Goal: Information Seeking & Learning: Compare options

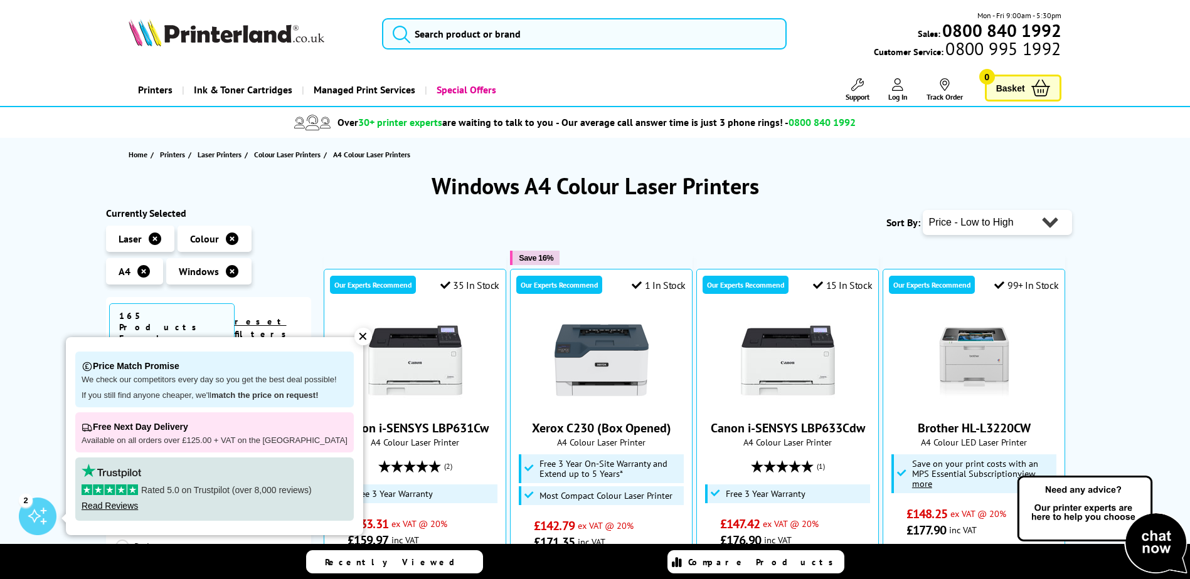
click at [412, 222] on div "Sort By: Popularity Rating Price - Low to High Price - High to Low Running Cost…" at bounding box center [698, 222] width 748 height 31
click at [354, 332] on div "✕" at bounding box center [363, 337] width 18 height 18
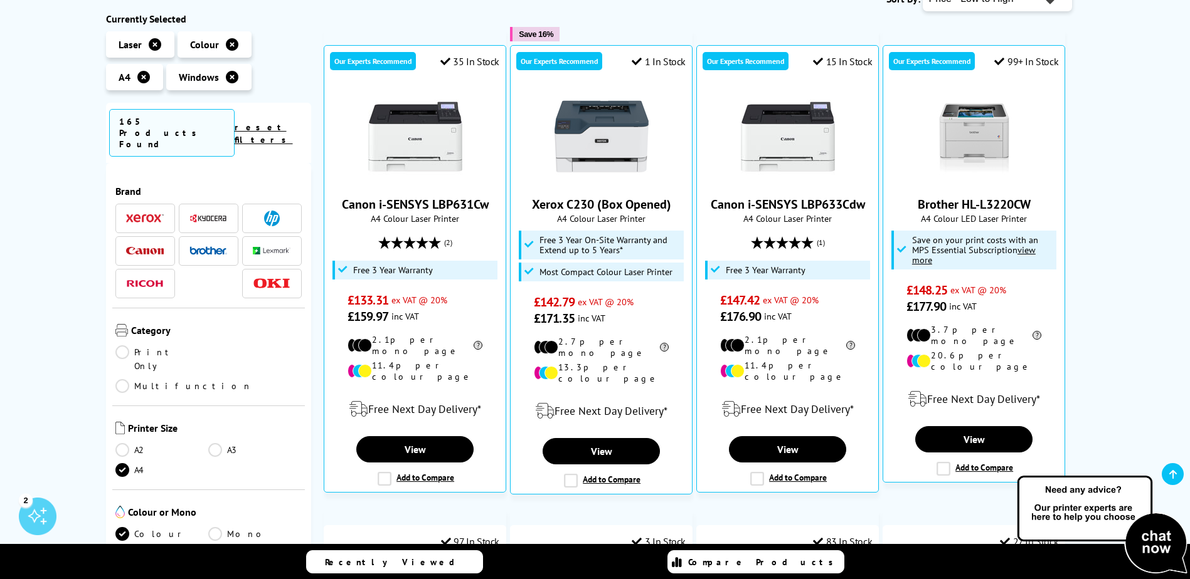
scroll to position [227, 0]
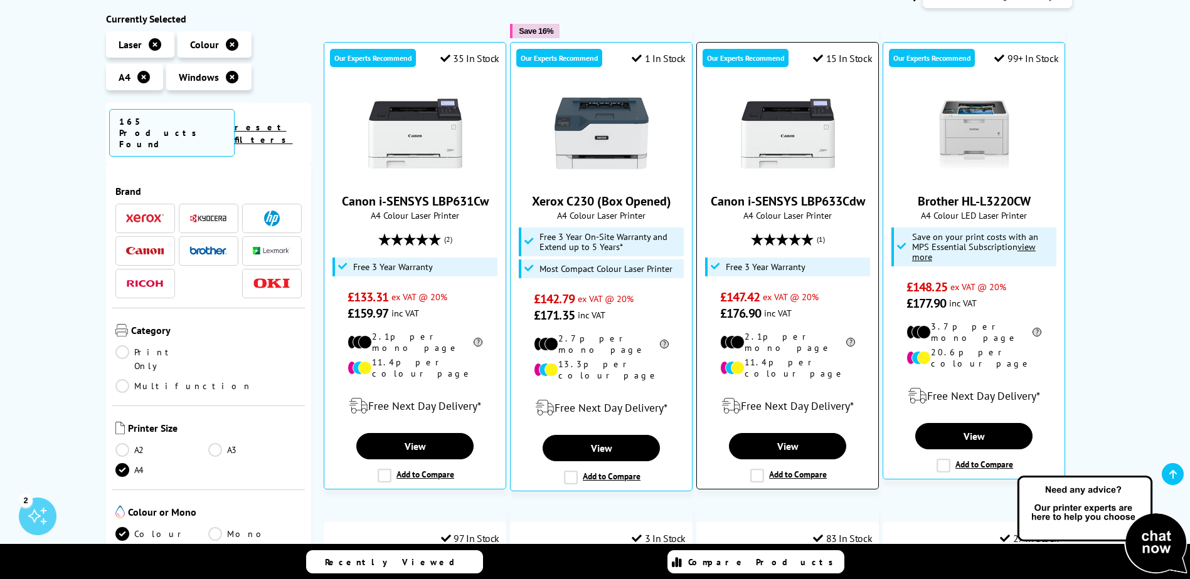
click at [783, 132] on img at bounding box center [788, 134] width 94 height 94
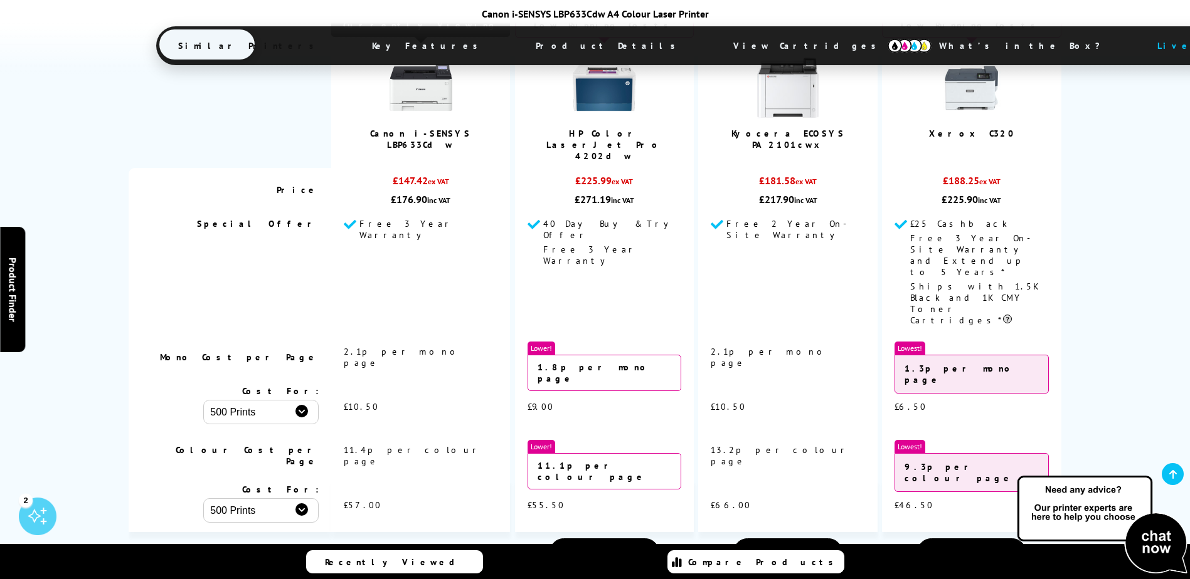
scroll to position [1146, 0]
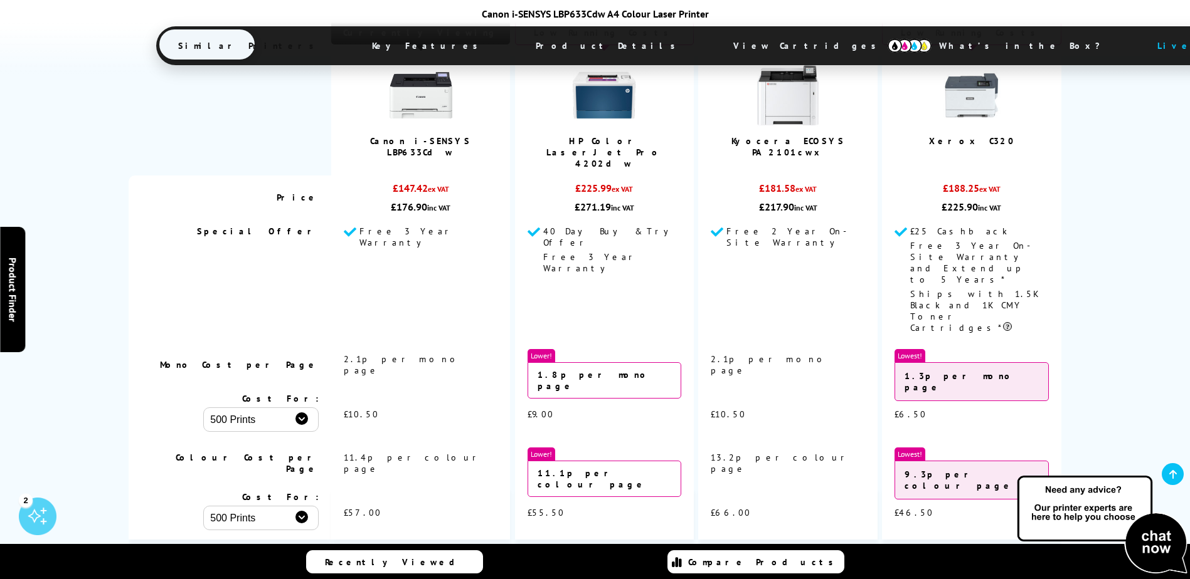
click at [972, 553] on span "View" at bounding box center [972, 560] width 24 height 14
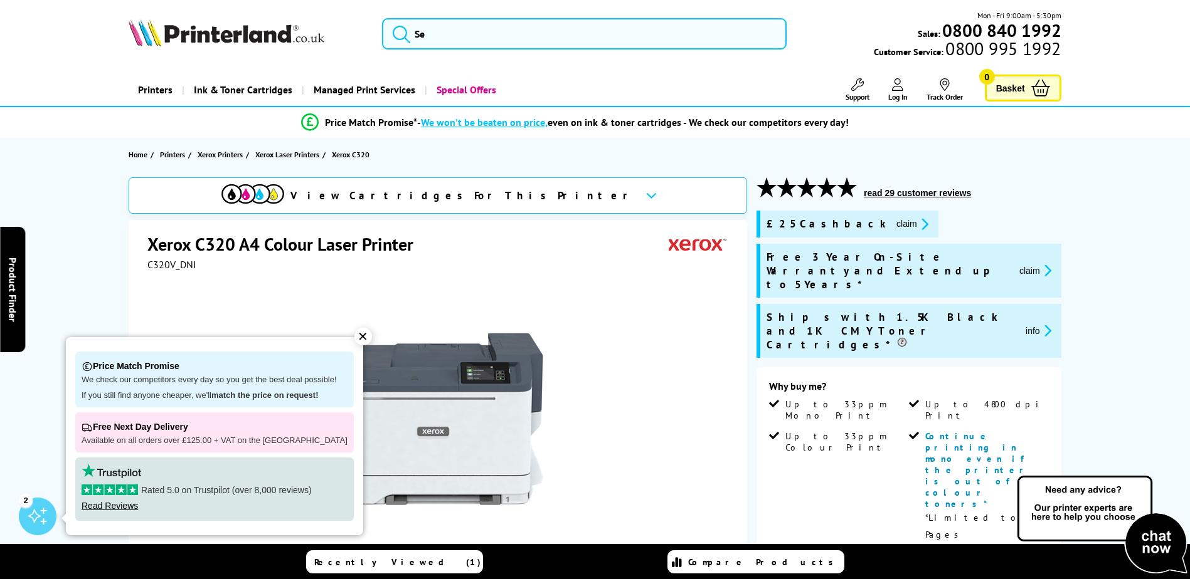
click at [354, 337] on div "✕" at bounding box center [363, 337] width 18 height 18
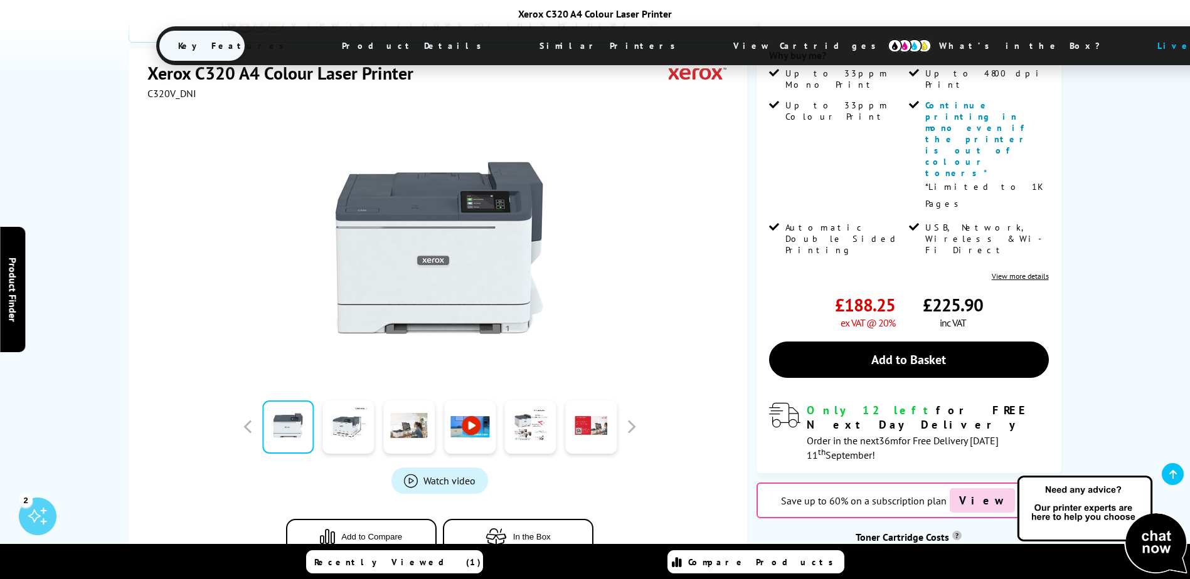
scroll to position [322, 0]
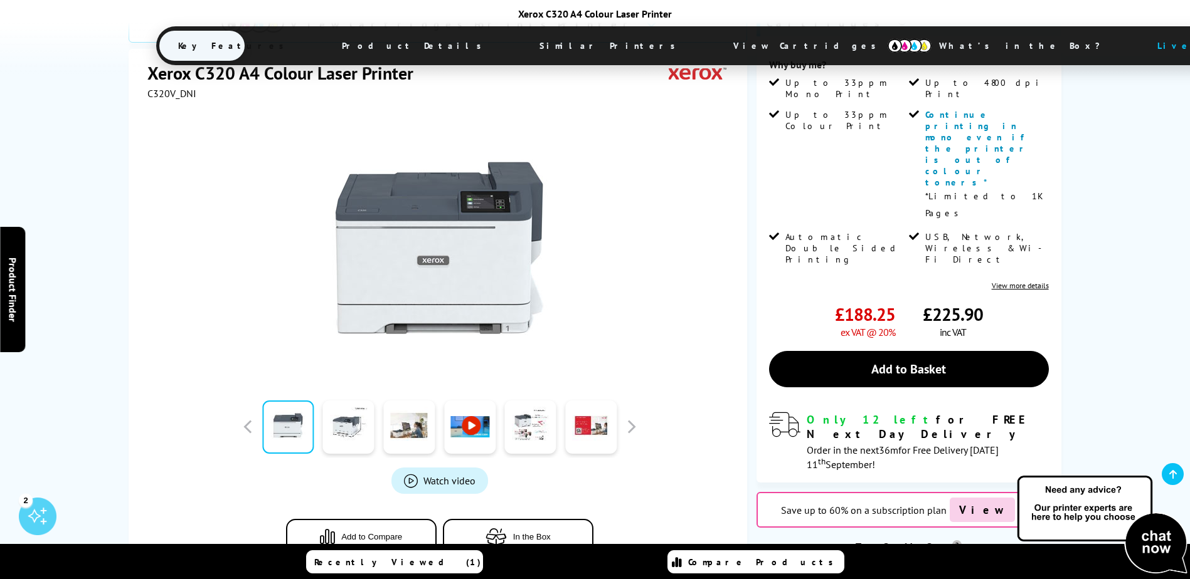
click at [1021, 502] on icon at bounding box center [1029, 510] width 16 height 16
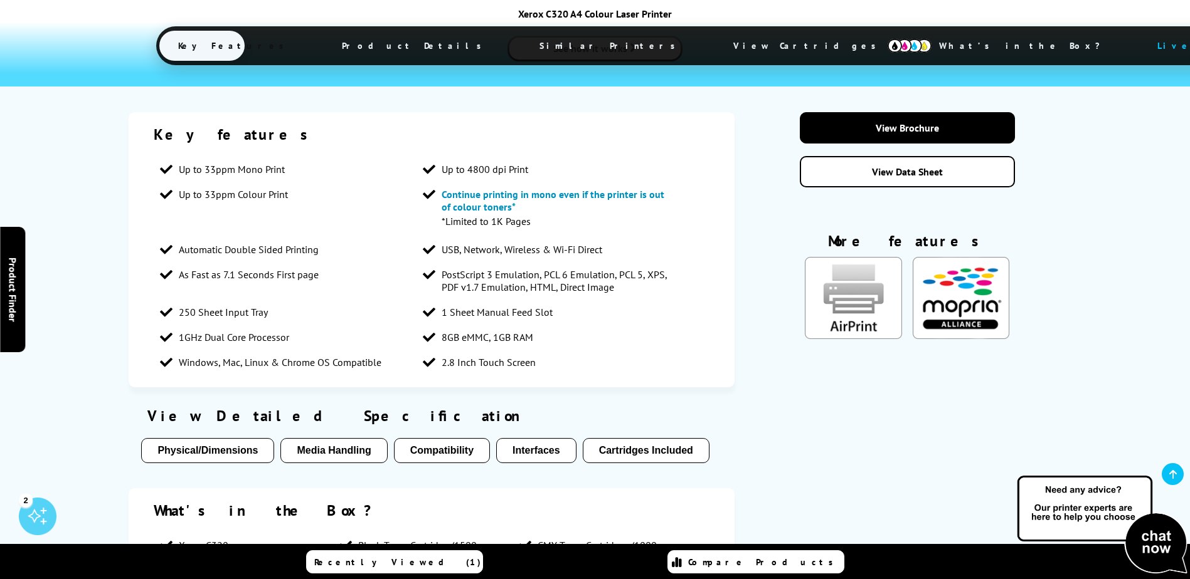
scroll to position [2023, 0]
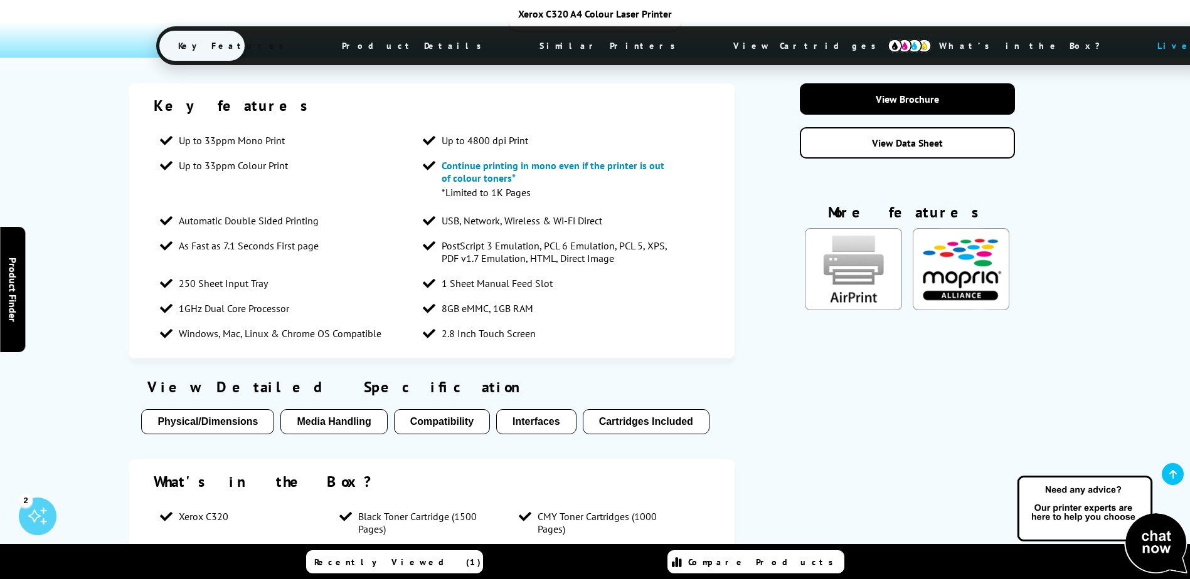
click at [193, 371] on div "View Detailed Specification Physical/Dimensions Media Handling Compatibility In…" at bounding box center [432, 409] width 606 height 76
click at [193, 410] on button "Physical/Dimensions" at bounding box center [207, 422] width 133 height 25
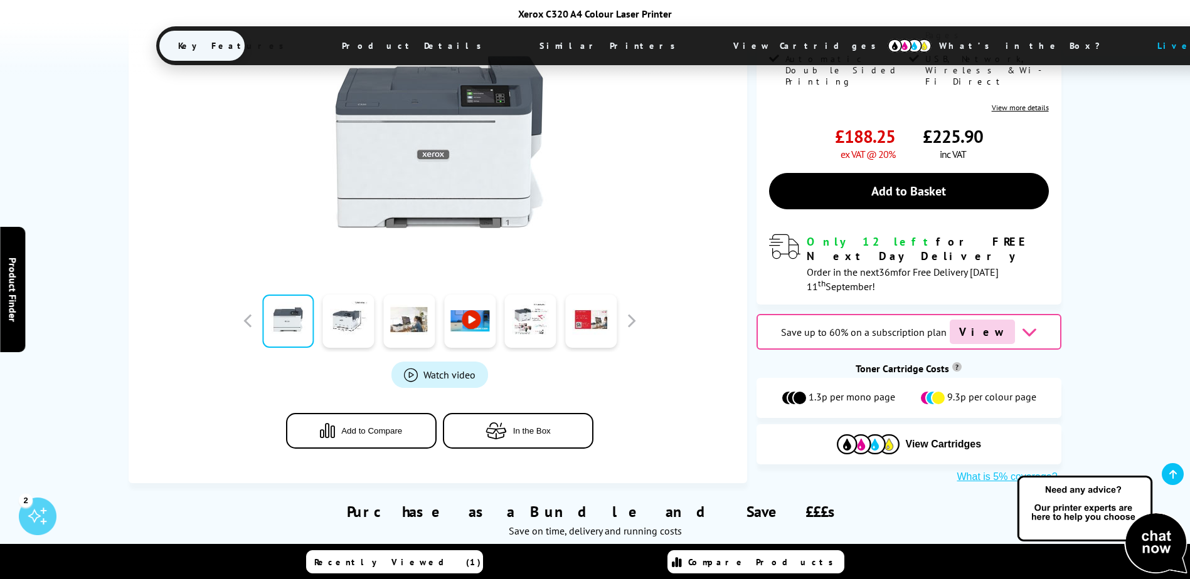
scroll to position [0, 0]
